Goal: Task Accomplishment & Management: Use online tool/utility

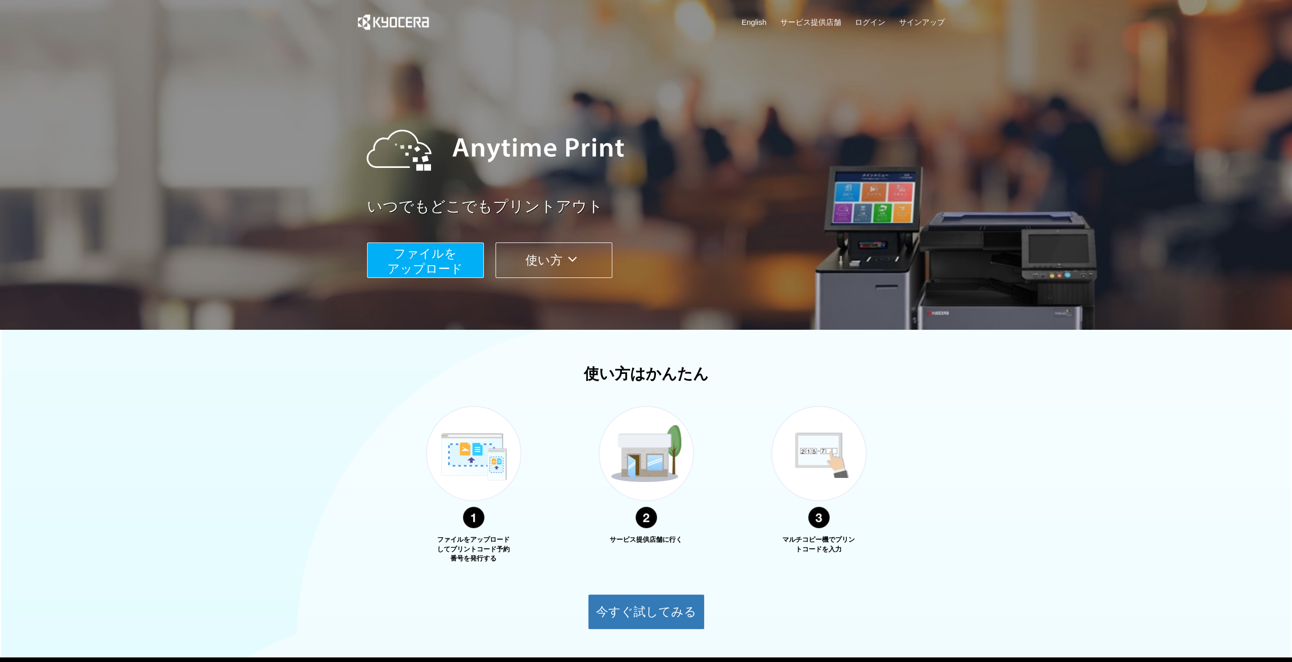
click at [442, 247] on span "ファイルを ​​アップロード" at bounding box center [425, 261] width 76 height 29
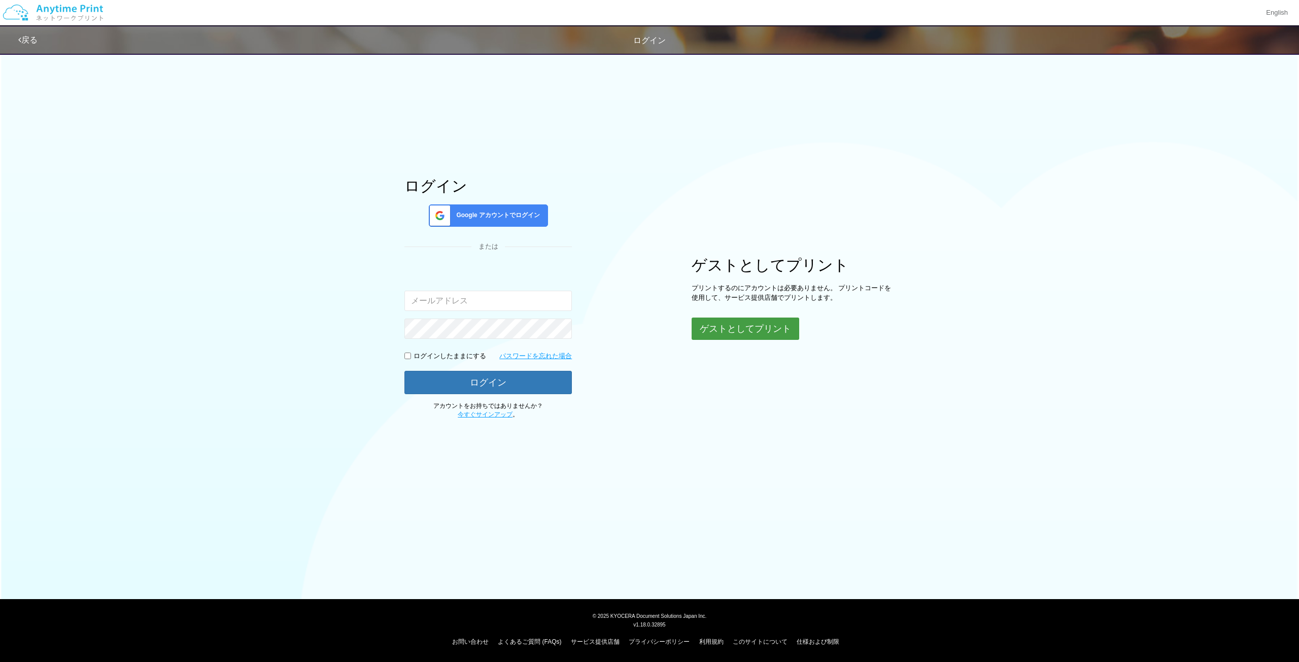
click at [721, 319] on button "ゲストとしてプリント" at bounding box center [746, 329] width 108 height 22
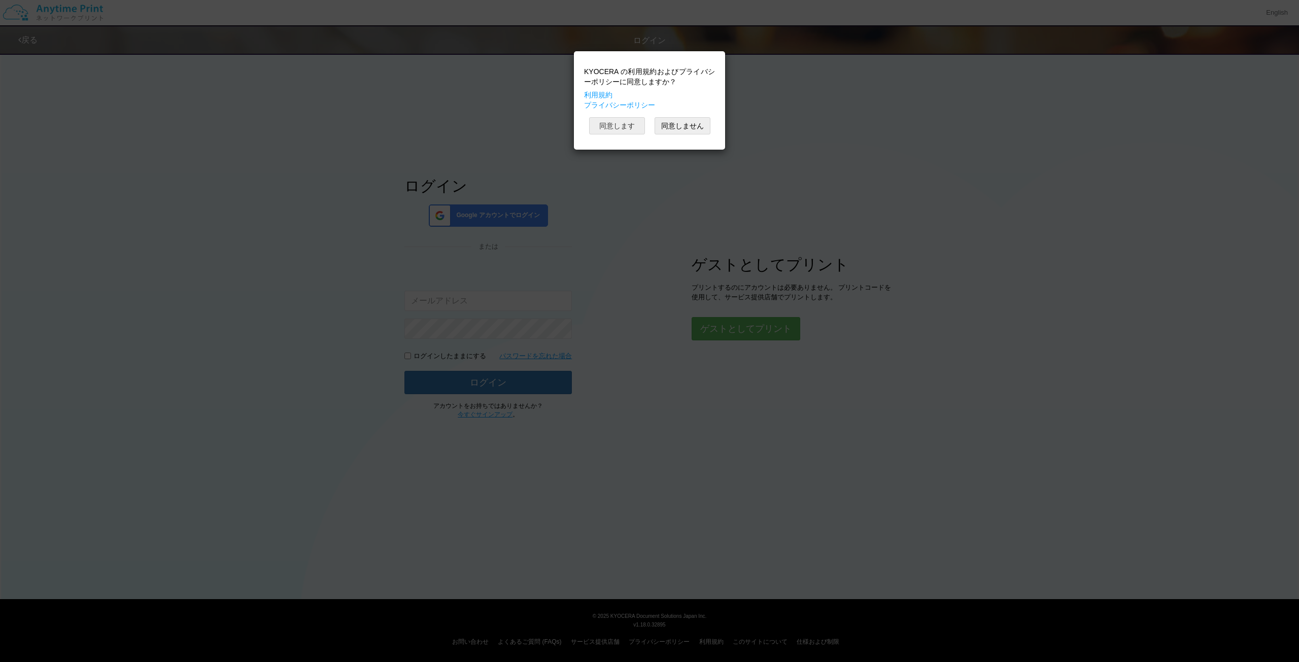
click at [616, 125] on button "同意します" at bounding box center [617, 125] width 56 height 17
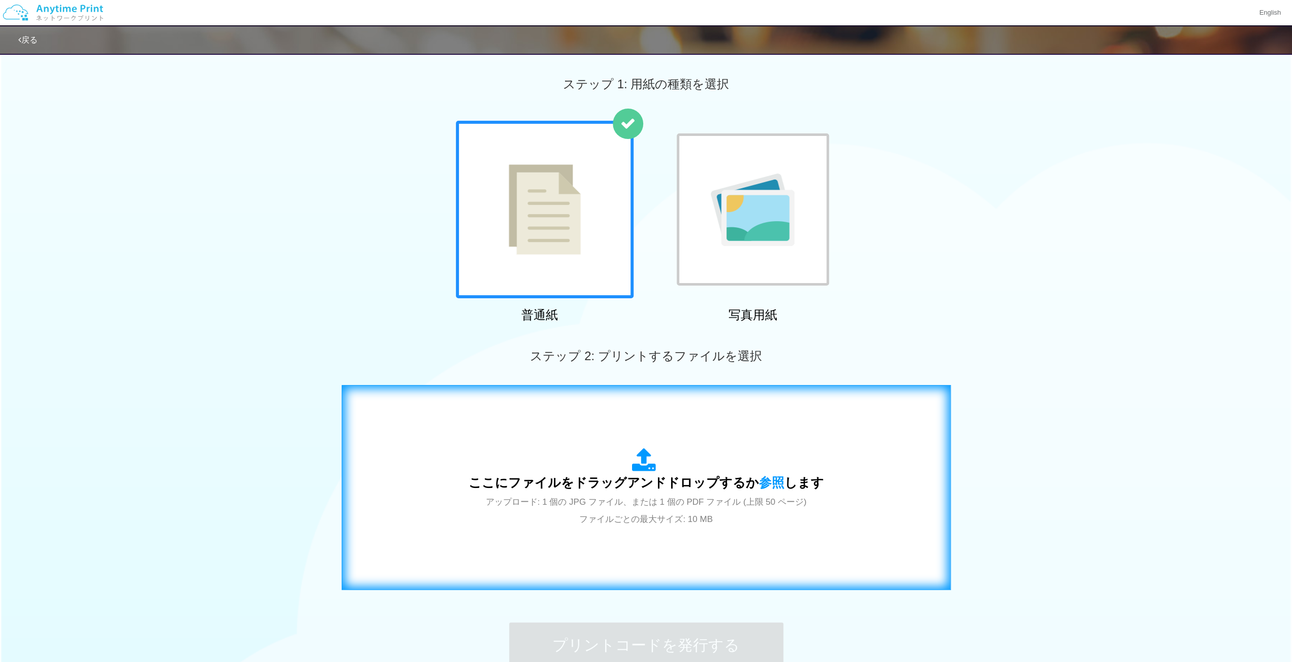
click at [516, 417] on div "ここにファイルをドラッグアンドドロップするか 参照 します アップロード: 1 個の JPG ファイル、または 1 個の PDF ファイル (上限 50 ペー…" at bounding box center [646, 488] width 588 height 184
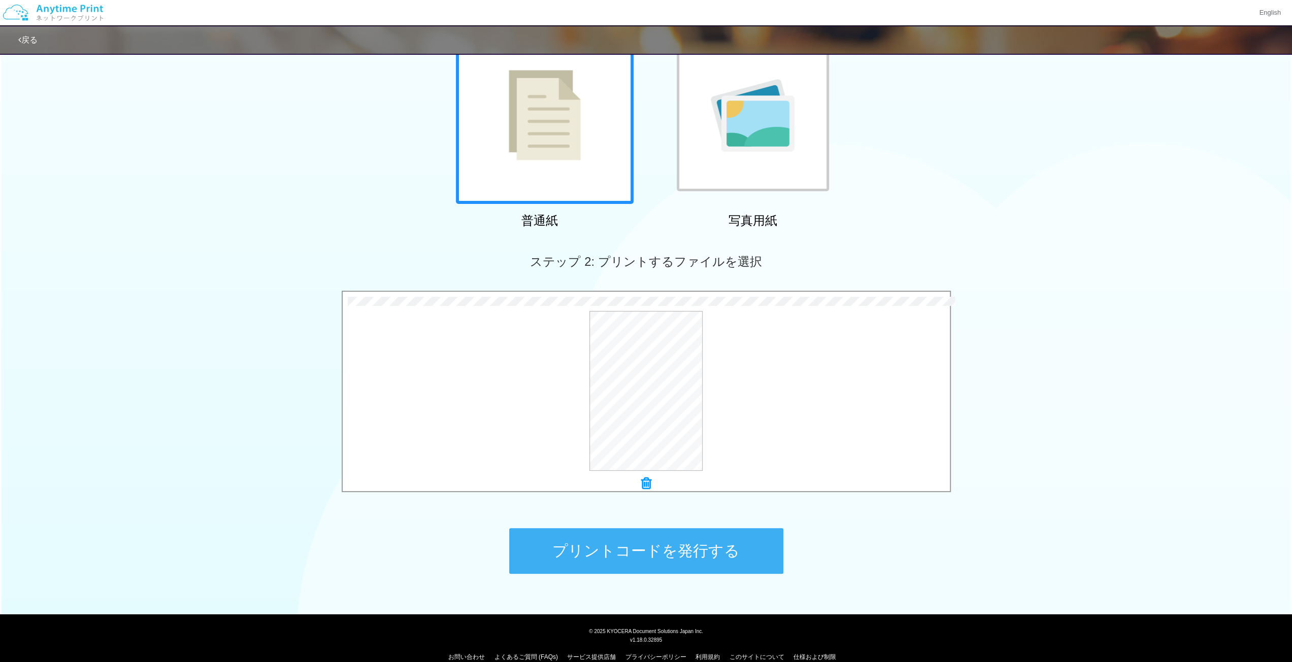
scroll to position [109, 0]
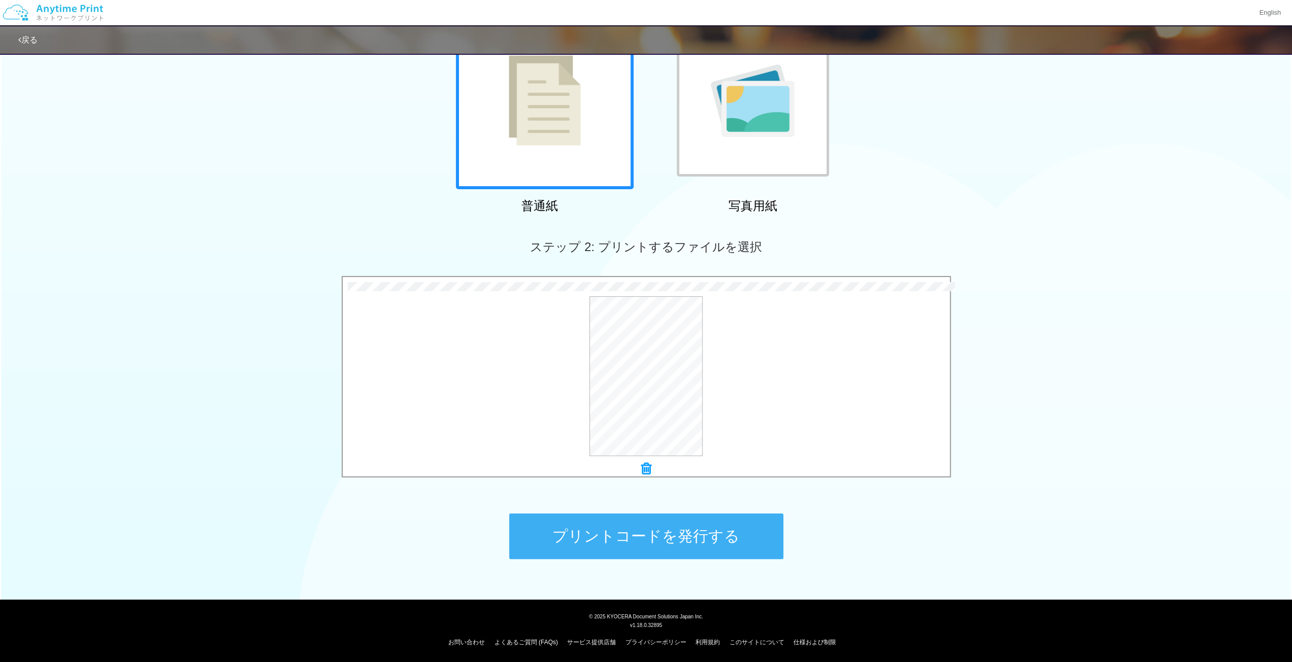
click at [665, 540] on button "プリントコードを発行する" at bounding box center [646, 537] width 274 height 46
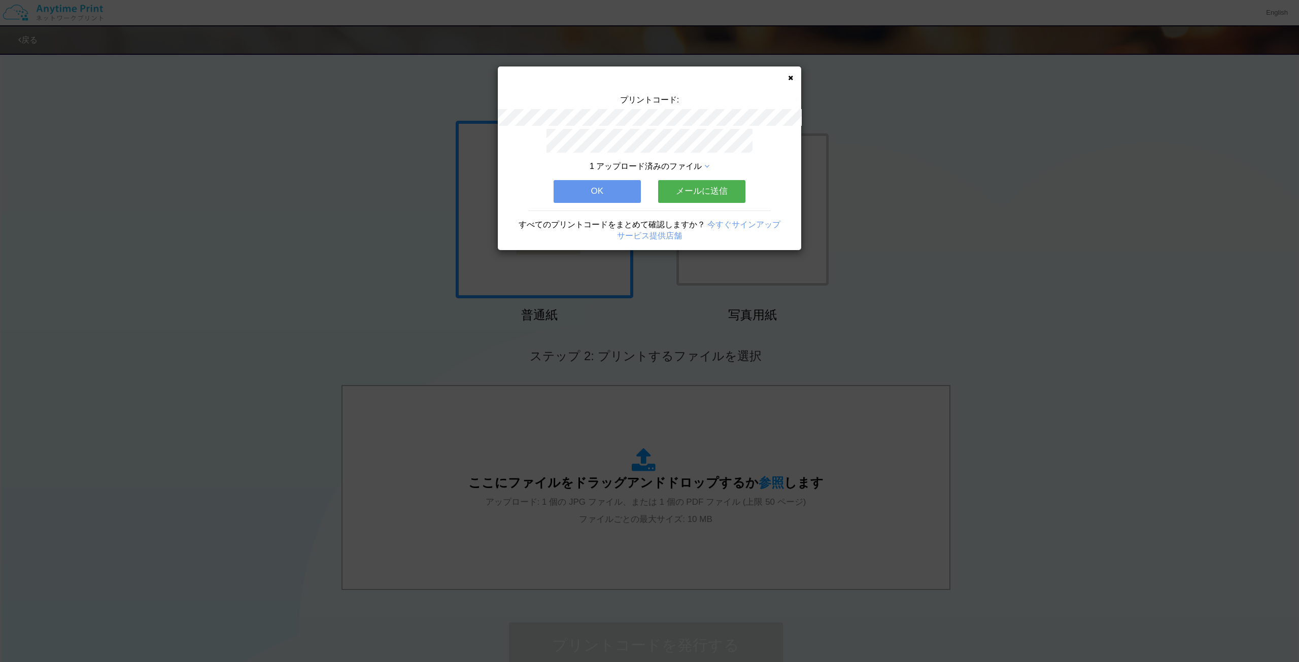
click at [682, 184] on button "メールに送信" at bounding box center [701, 191] width 87 height 22
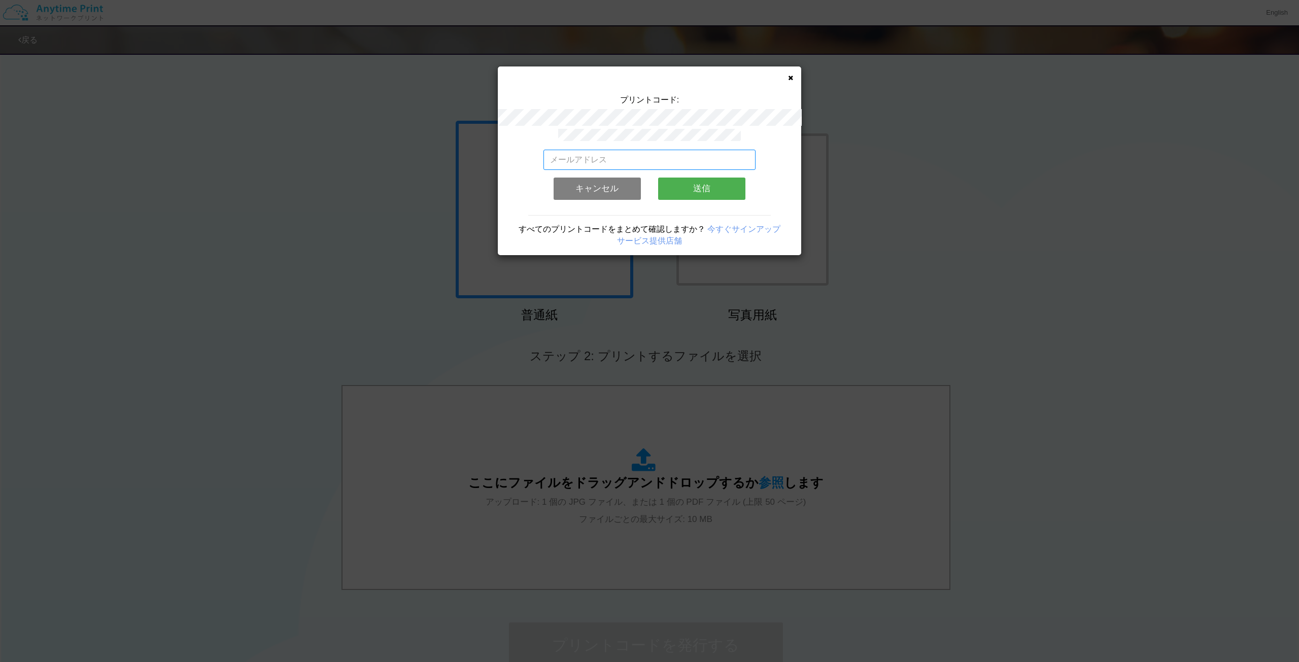
click at [579, 155] on input "email" at bounding box center [650, 160] width 213 height 20
type input "[EMAIL_ADDRESS][DOMAIN_NAME]"
click at [730, 178] on button "送信" at bounding box center [701, 189] width 87 height 22
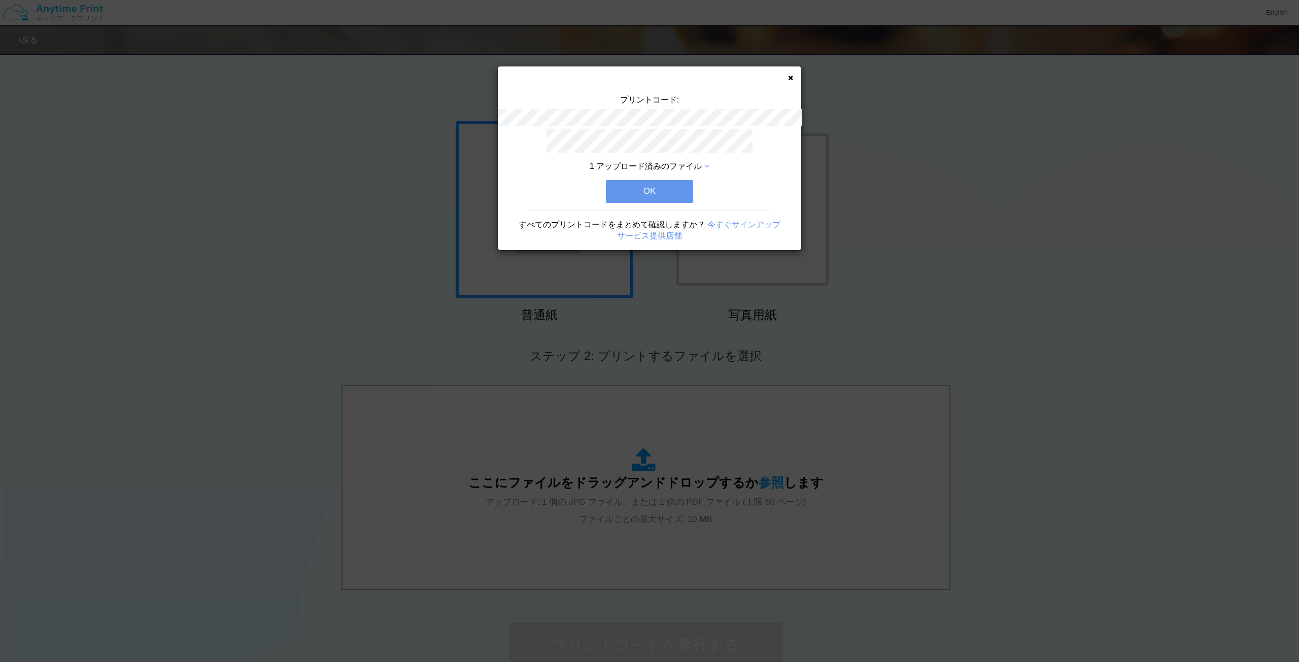
click at [655, 192] on button "OK" at bounding box center [649, 191] width 87 height 22
